Goal: Complete application form

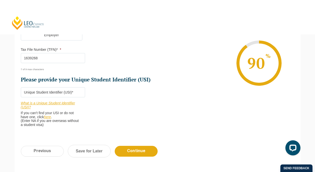
click at [49, 118] on link "here" at bounding box center [47, 117] width 7 height 4
click at [65, 91] on input "Please provide your Unique Student Identifier (USI) *" at bounding box center [53, 92] width 65 height 10
paste input "EX4HSQFH54"
type input "EX4HSQFH54"
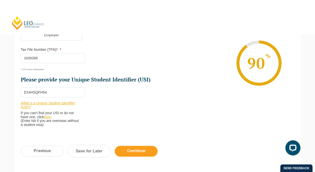
click at [132, 150] on input "Continue" at bounding box center [136, 151] width 43 height 11
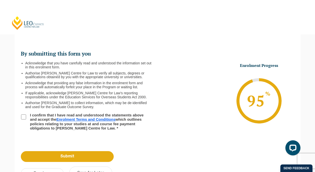
scroll to position [43, 0]
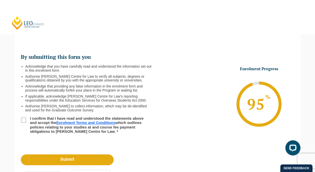
click at [24, 118] on input "I confirm that I have read and understood the statements above and accept the E…" at bounding box center [23, 120] width 5 height 5
checkbox input "true"
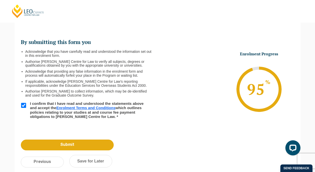
scroll to position [59, 0]
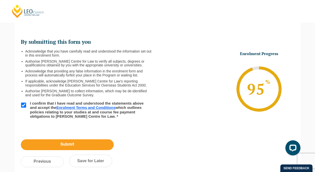
click at [58, 141] on input "Submit" at bounding box center [67, 144] width 93 height 11
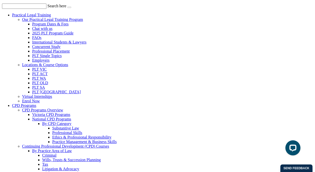
scroll to position [13, 0]
